Goal: Use online tool/utility: Utilize a website feature to perform a specific function

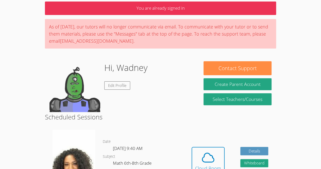
scroll to position [27, 0]
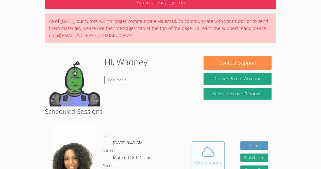
click at [202, 141] on button "Cloud Room" at bounding box center [207, 155] width 33 height 28
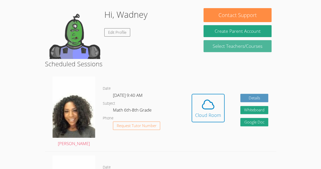
scroll to position [74, 0]
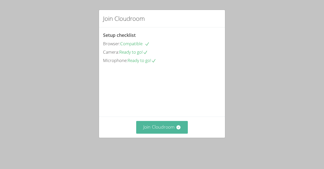
click at [142, 133] on button "Join Cloudroom" at bounding box center [162, 127] width 52 height 12
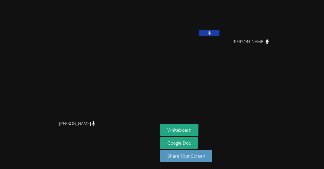
drag, startPoint x: 230, startPoint y: 20, endPoint x: 220, endPoint y: 20, distance: 9.6
click at [220, 20] on video at bounding box center [190, 19] width 60 height 34
drag, startPoint x: 296, startPoint y: 17, endPoint x: 286, endPoint y: 21, distance: 10.2
click at [283, 21] on video at bounding box center [253, 19] width 60 height 34
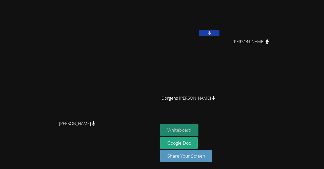
click at [199, 129] on button "Whiteboard" at bounding box center [179, 130] width 38 height 12
